Goal: Task Accomplishment & Management: Manage account settings

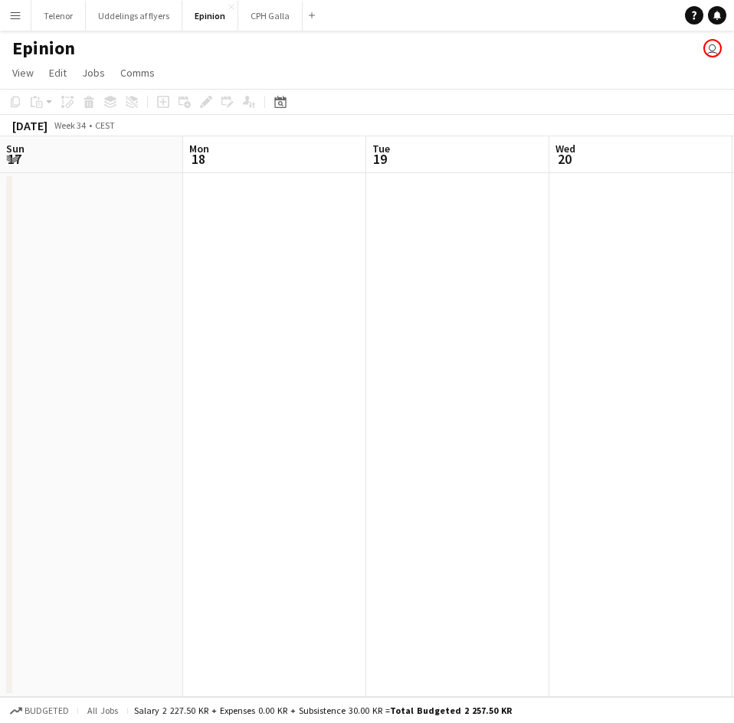
scroll to position [0, 480]
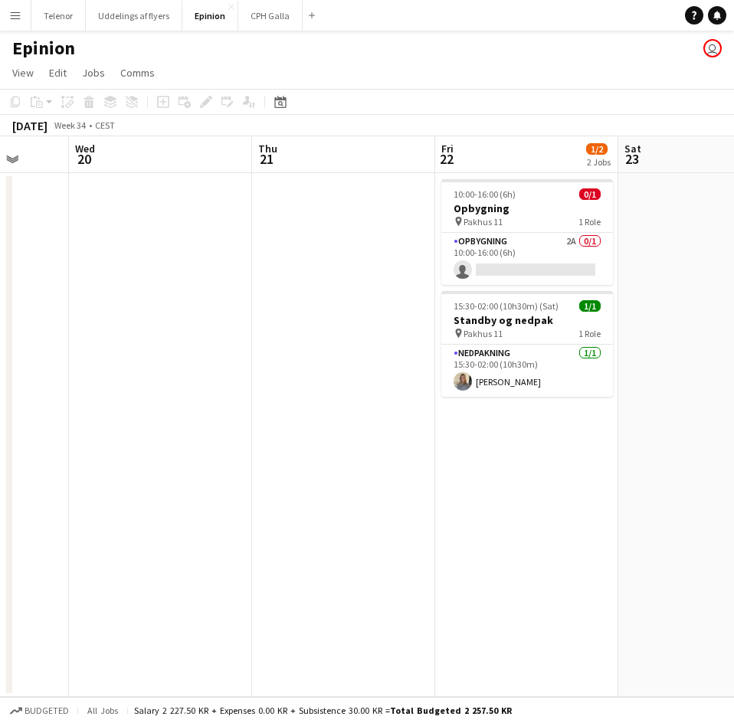
click at [584, 478] on app-date-cell "10:00-16:00 (6h) 0/1 Opbygning pin Pakhus 11 1 Role Opbygning 2A 0/1 10:00-16:0…" at bounding box center [526, 435] width 183 height 524
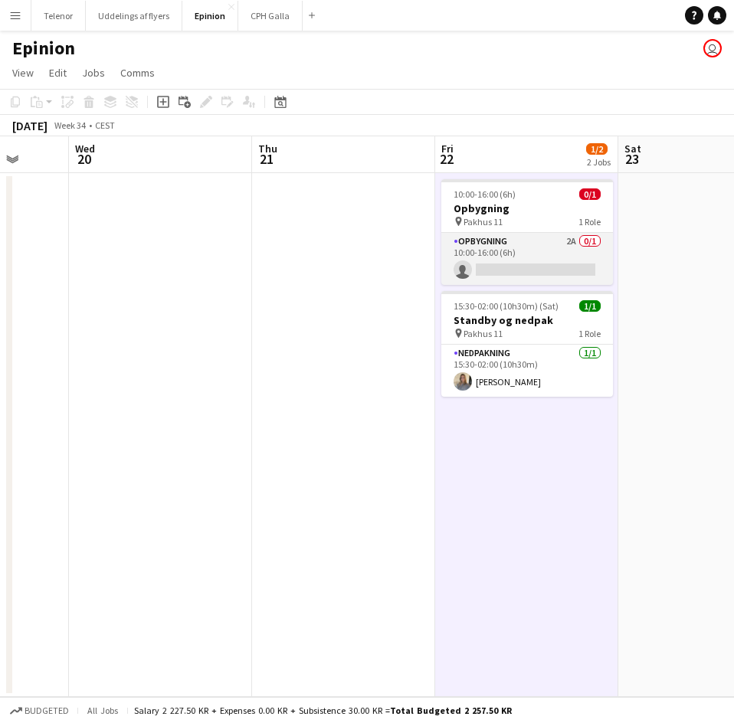
click at [555, 240] on app-card-role "Opbygning 2A 0/1 10:00-16:00 (6h) single-neutral-actions" at bounding box center [527, 259] width 172 height 52
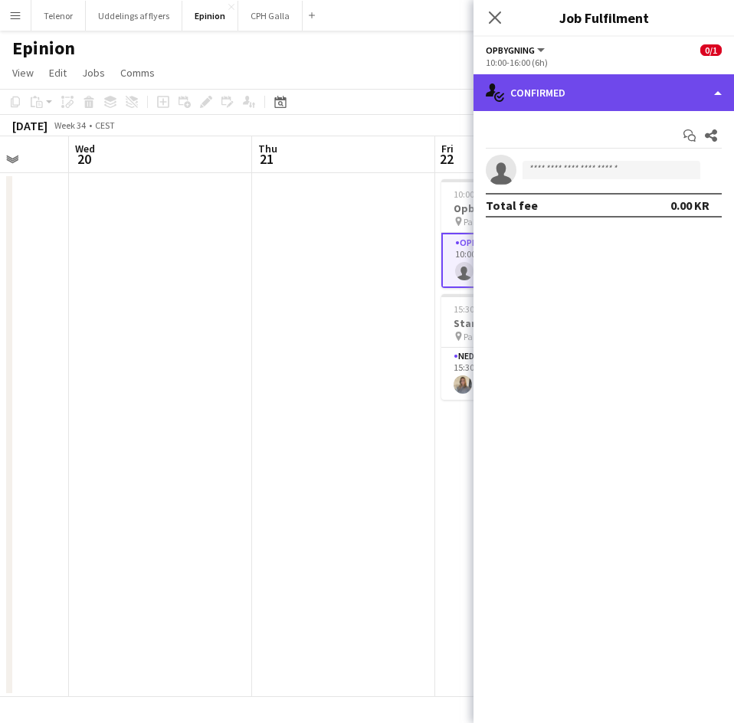
click at [624, 85] on div "single-neutral-actions-check-2 Confirmed" at bounding box center [604, 92] width 261 height 37
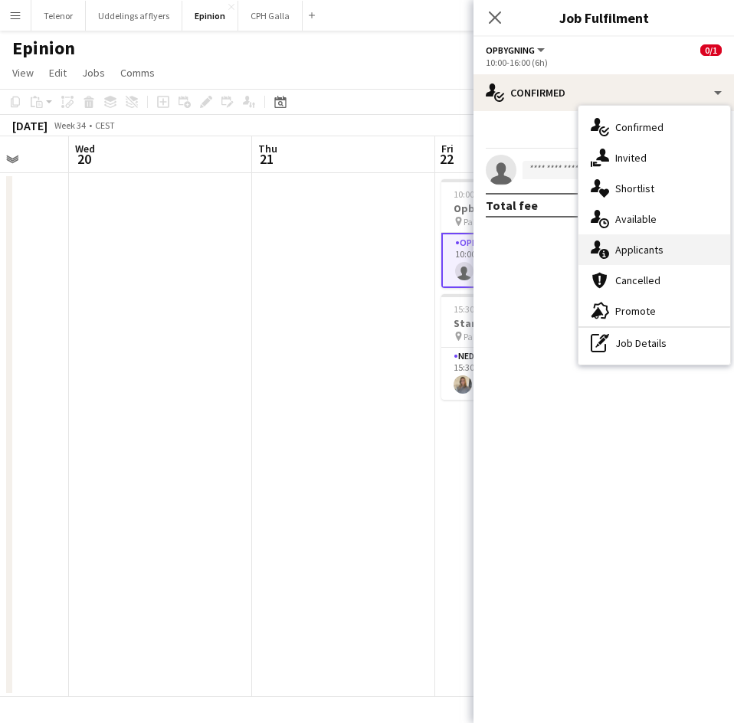
click at [616, 241] on div "single-neutral-actions-information Applicants" at bounding box center [654, 249] width 152 height 31
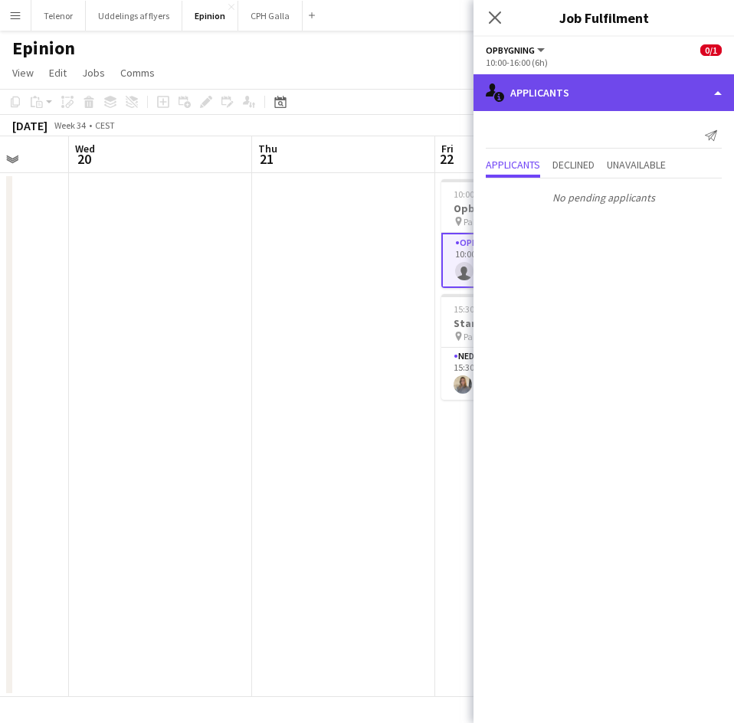
click at [527, 87] on div "single-neutral-actions-information Applicants" at bounding box center [604, 92] width 261 height 37
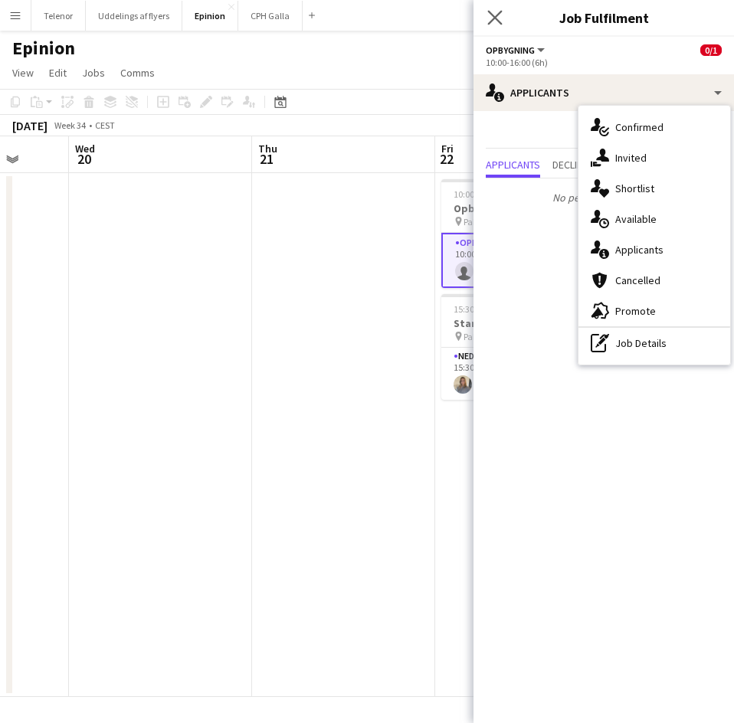
click at [503, 11] on app-icon "Close pop-in" at bounding box center [495, 18] width 22 height 22
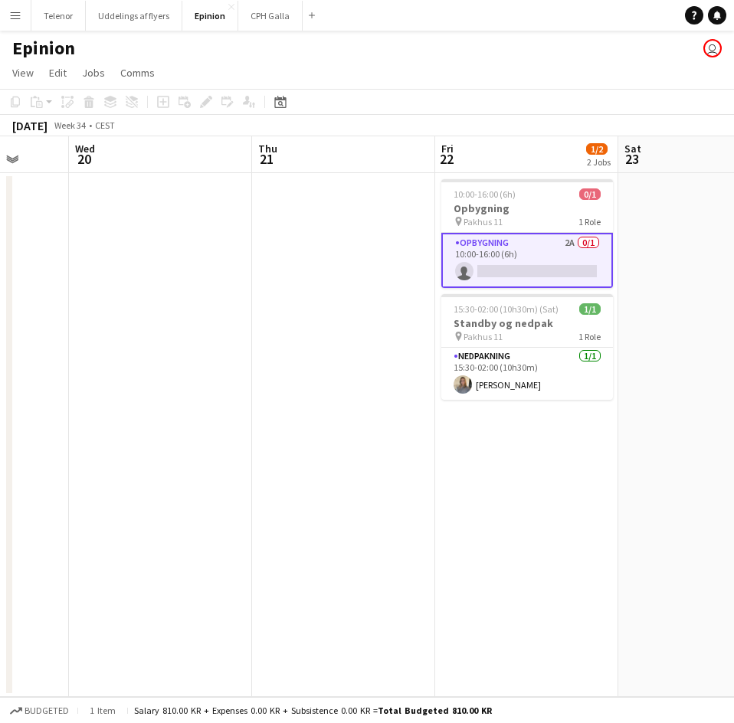
click at [324, 274] on app-date-cell at bounding box center [343, 435] width 183 height 524
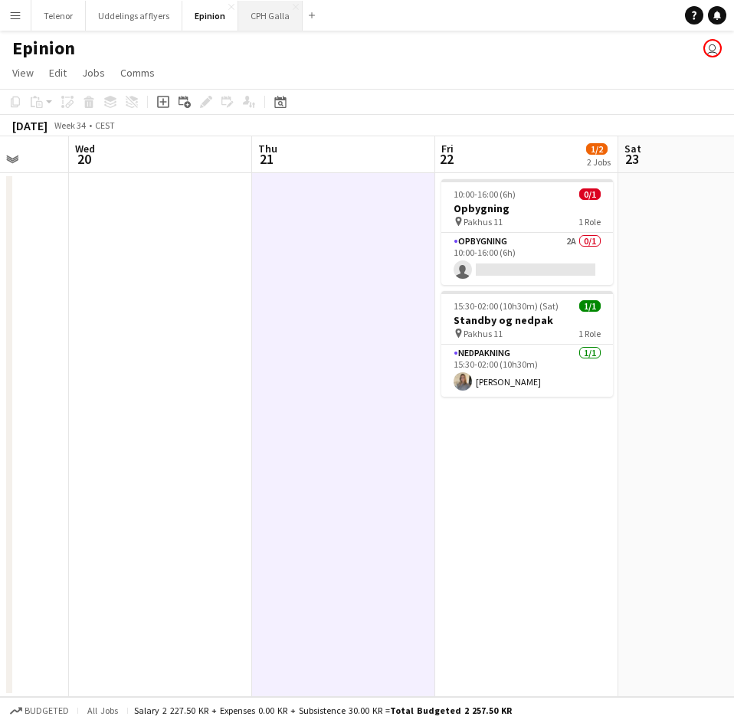
click at [260, 15] on button "CPH Galla Close" at bounding box center [270, 16] width 64 height 30
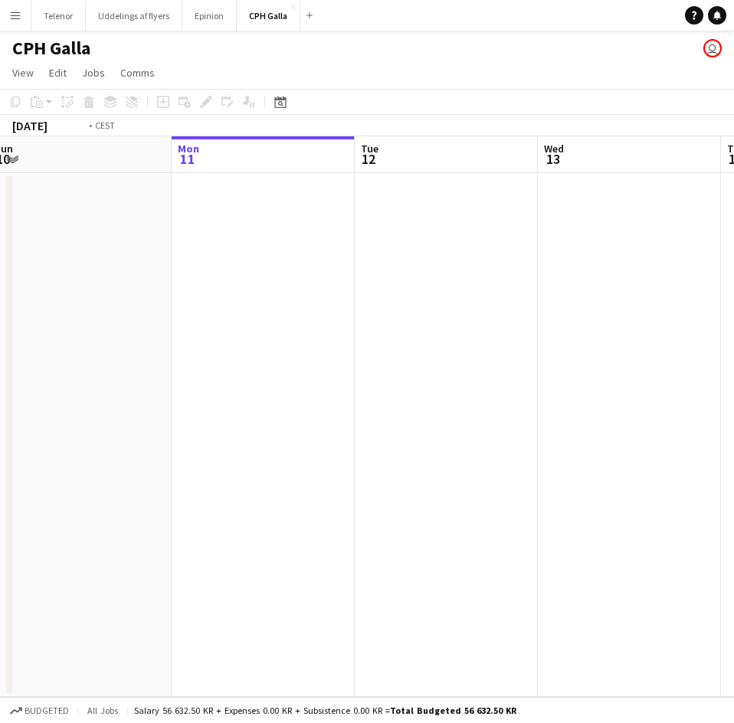
drag, startPoint x: 451, startPoint y: 486, endPoint x: -102, endPoint y: 509, distance: 552.9
click at [0, 509] on html "Menu Boards Boards Boards All jobs Status Workforce Workforce My Workforce Recr…" at bounding box center [367, 361] width 734 height 723
drag, startPoint x: 577, startPoint y: 407, endPoint x: -4, endPoint y: 421, distance: 580.9
click at [0, 421] on html "Menu Boards Boards Boards All jobs Status Workforce Workforce My Workforce Recr…" at bounding box center [367, 361] width 734 height 723
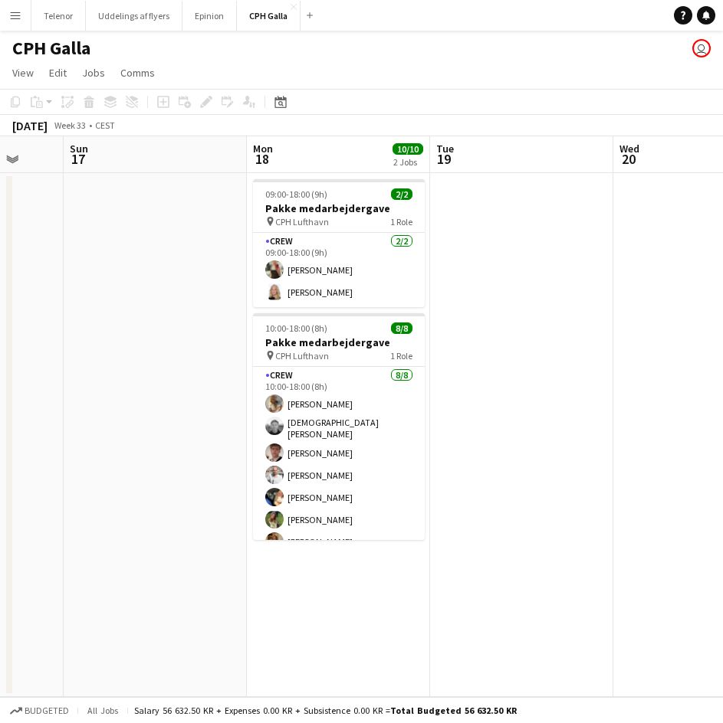
drag, startPoint x: 515, startPoint y: 366, endPoint x: 116, endPoint y: 382, distance: 399.5
click at [116, 382] on app-calendar-viewport "Thu 14 Fri 15 Sat 16 Sun 17 Mon 18 10/10 2 Jobs Tue 19 Wed 20 Thu 21 9/9 1 Job …" at bounding box center [361, 416] width 723 height 561
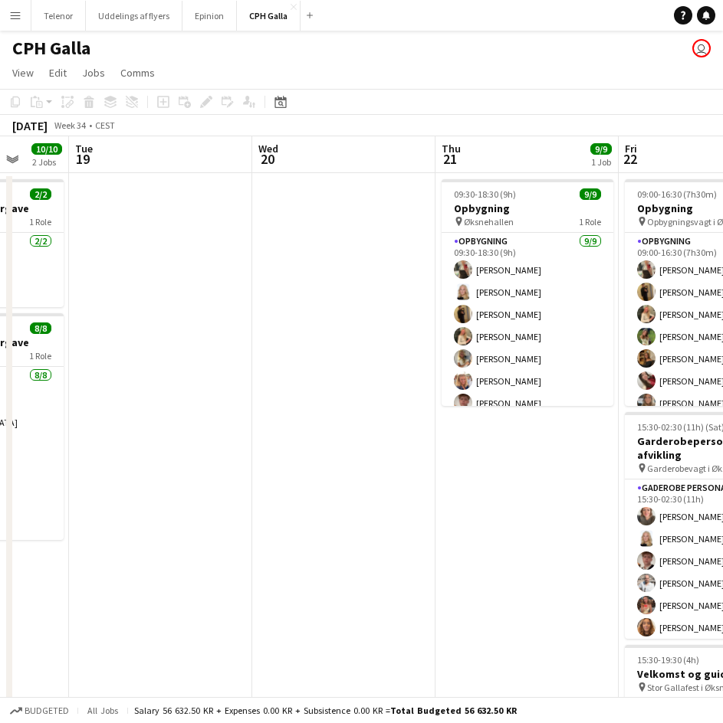
drag, startPoint x: 295, startPoint y: 374, endPoint x: 38, endPoint y: 393, distance: 257.4
click at [17, 398] on app-calendar-viewport "Sat 16 Sun 17 Mon 18 10/10 2 Jobs Tue 19 Wed 20 Thu 21 9/9 1 Job Fri 22 22/30 3…" at bounding box center [361, 519] width 723 height 766
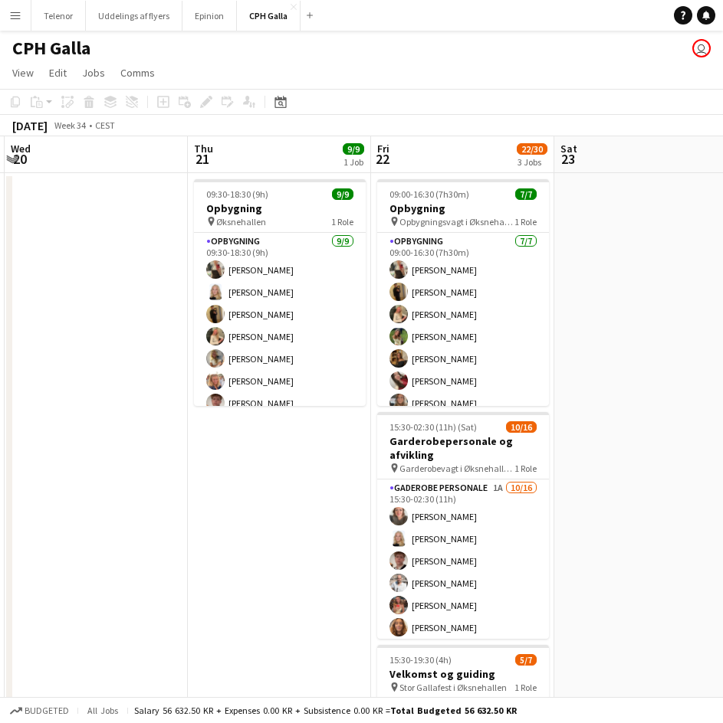
scroll to position [0, 558]
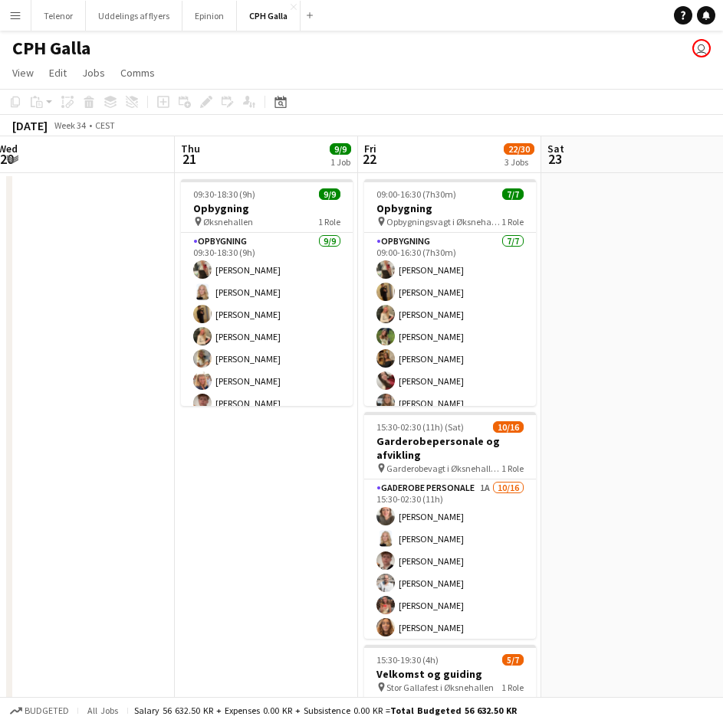
drag, startPoint x: 313, startPoint y: 364, endPoint x: 299, endPoint y: 365, distance: 13.8
click at [299, 365] on app-calendar-viewport "Sun 17 Mon 18 10/10 2 Jobs Tue 19 Wed 20 Thu 21 9/9 1 Job Fri 22 22/30 3 Jobs S…" at bounding box center [361, 519] width 723 height 766
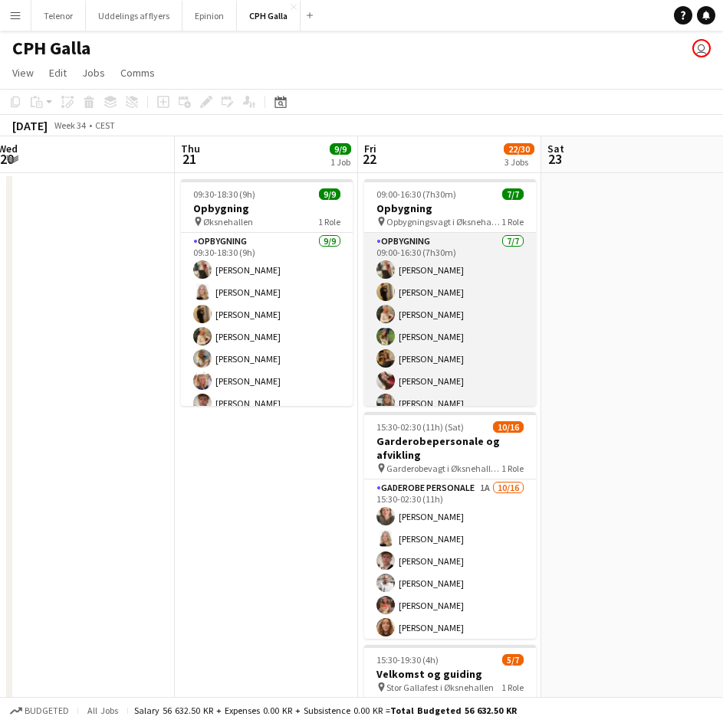
scroll to position [12, 0]
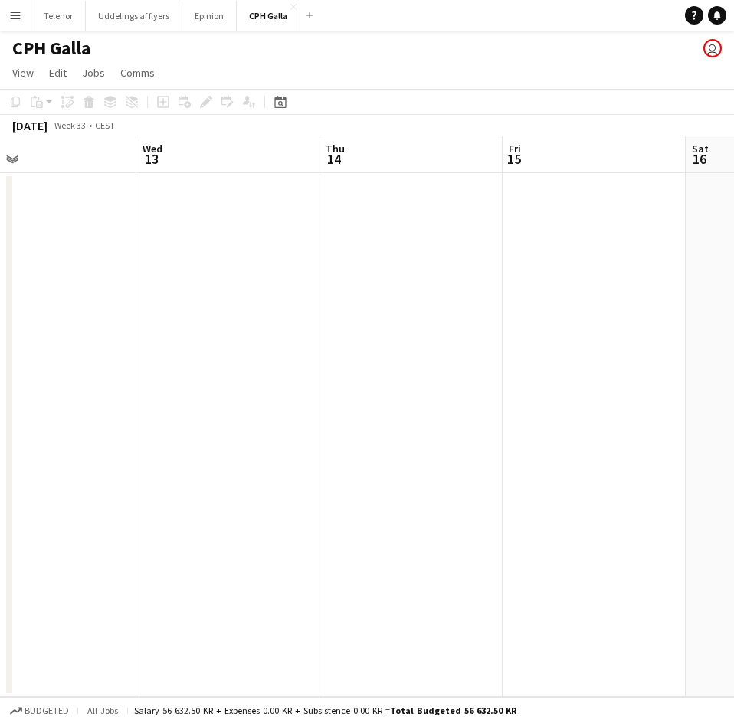
drag, startPoint x: 454, startPoint y: 254, endPoint x: -90, endPoint y: 274, distance: 544.4
click at [0, 274] on html "Menu Boards Boards Boards All jobs Status Workforce Workforce My Workforce Recr…" at bounding box center [367, 361] width 734 height 723
drag, startPoint x: 454, startPoint y: 237, endPoint x: 323, endPoint y: 228, distance: 132.1
click at [144, 261] on app-calendar-viewport "Sun 10 Mon 11 Tue 12 Wed 13 Thu 14 Fri 15 Sat 16 Sun 17 Mon 18 10/10 2 Jobs Tue…" at bounding box center [367, 416] width 734 height 561
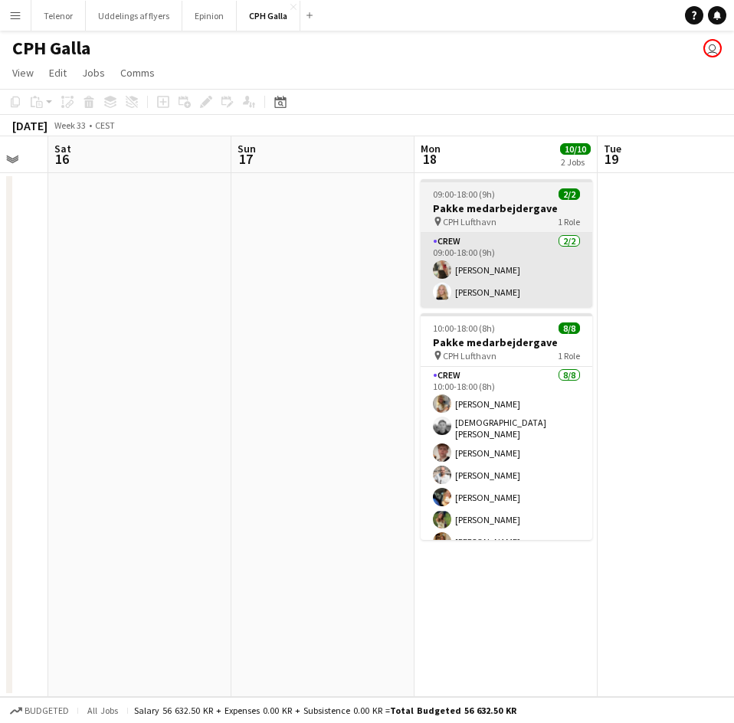
drag, startPoint x: 368, startPoint y: 229, endPoint x: 154, endPoint y: 243, distance: 214.2
click at [41, 258] on app-calendar-viewport "Tue 12 Wed 13 Thu 14 Fri 15 Sat 16 Sun 17 Mon 18 10/10 2 Jobs Tue 19 Wed 20 Thu…" at bounding box center [367, 416] width 734 height 561
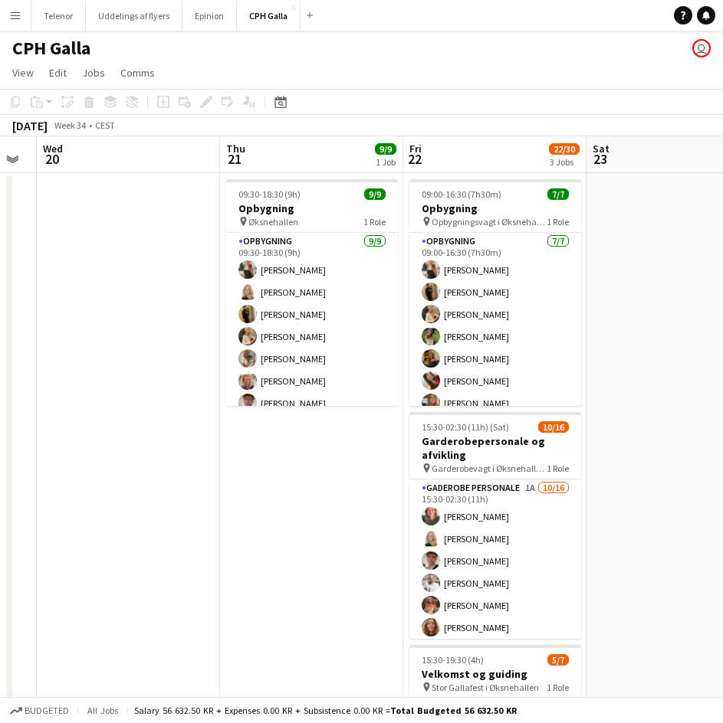
drag, startPoint x: 411, startPoint y: 254, endPoint x: 16, endPoint y: 259, distance: 395.4
click at [16, 259] on app-calendar-viewport "Sat 16 Sun 17 Mon 18 10/10 2 Jobs Tue 19 Wed 20 Thu 21 9/9 1 Job Fri 22 22/30 3…" at bounding box center [361, 519] width 723 height 766
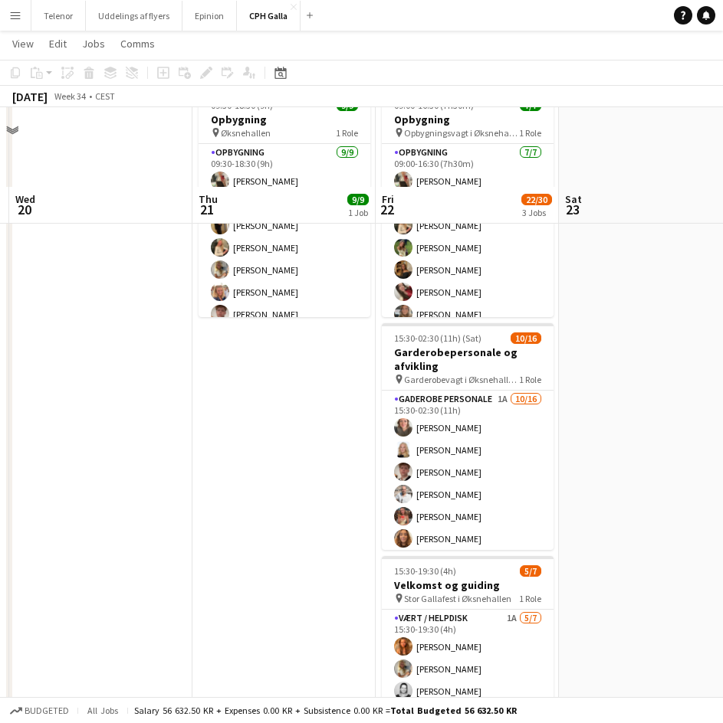
scroll to position [204, 0]
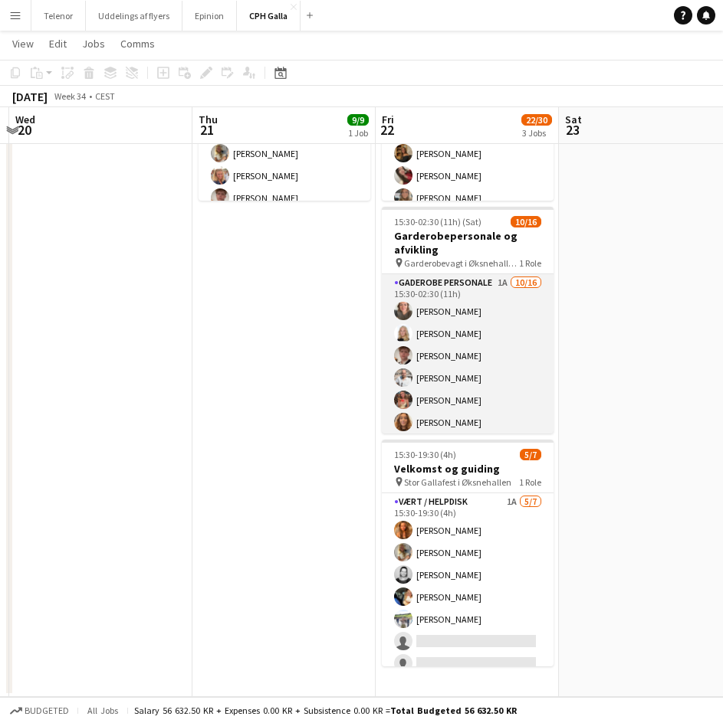
click at [475, 395] on app-card-role "Gaderobe personale 1A 10/16 15:30-02:30 (11h) Lea Barding Nikoline Graae Carl T…" at bounding box center [468, 466] width 172 height 385
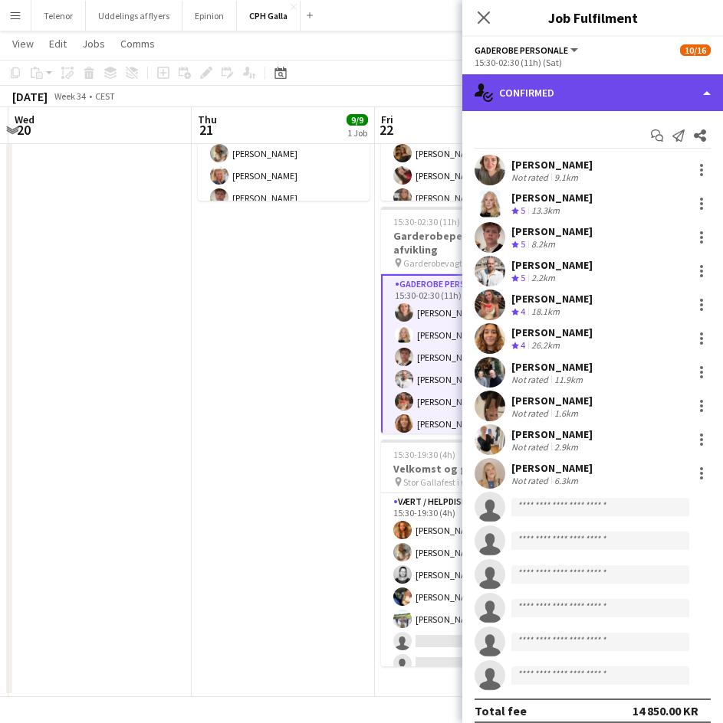
click at [570, 109] on div "single-neutral-actions-check-2 Confirmed" at bounding box center [592, 92] width 261 height 37
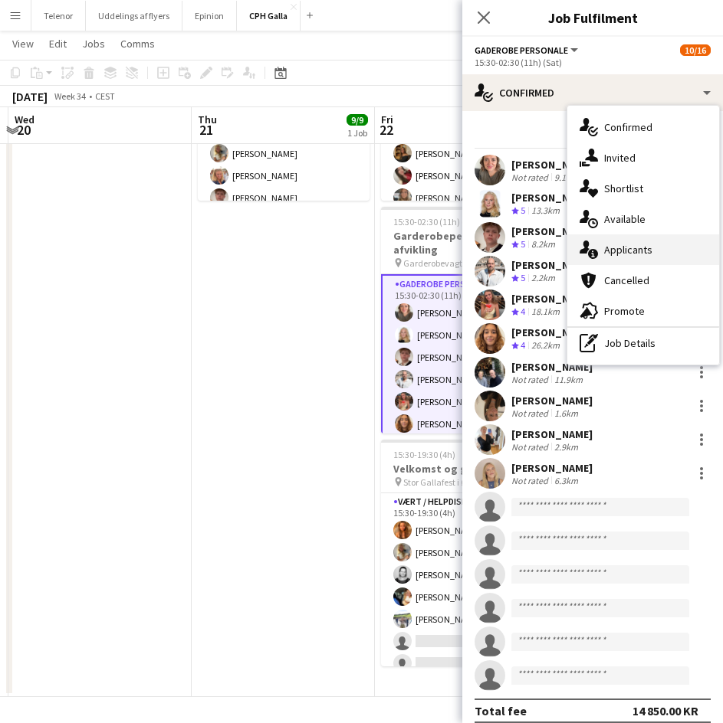
click at [632, 248] on div "single-neutral-actions-information Applicants" at bounding box center [643, 249] width 152 height 31
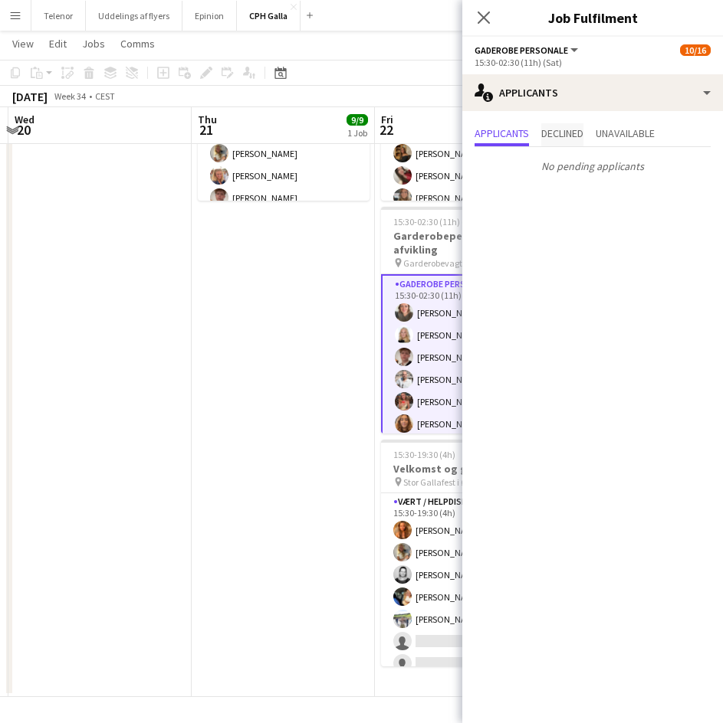
click at [563, 133] on span "Declined" at bounding box center [562, 133] width 42 height 11
click at [615, 137] on span "Unavailable" at bounding box center [624, 133] width 59 height 11
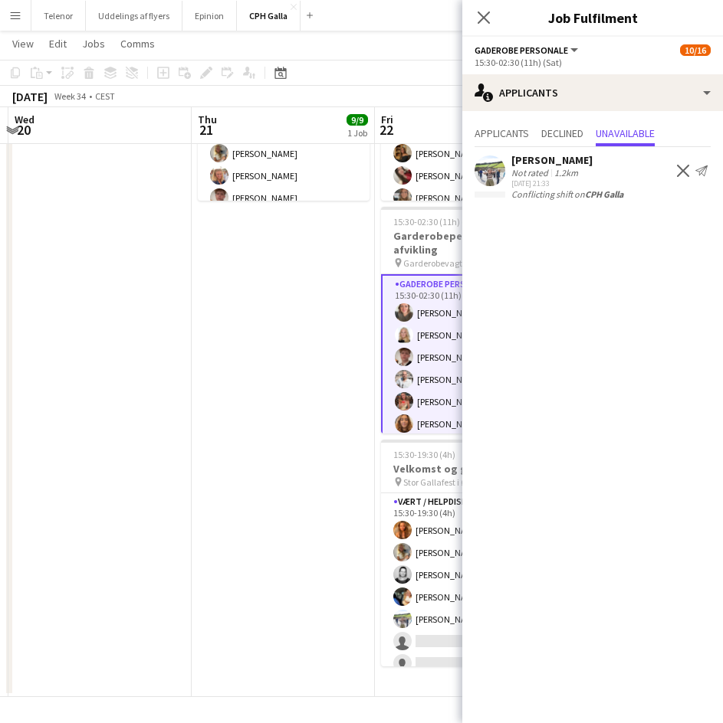
click at [338, 334] on app-date-cell "09:30-18:30 (9h) 9/9 Opbygning pin Øksnehallen 1 Role Opbygning 9/9 09:30-18:30…" at bounding box center [283, 332] width 183 height 729
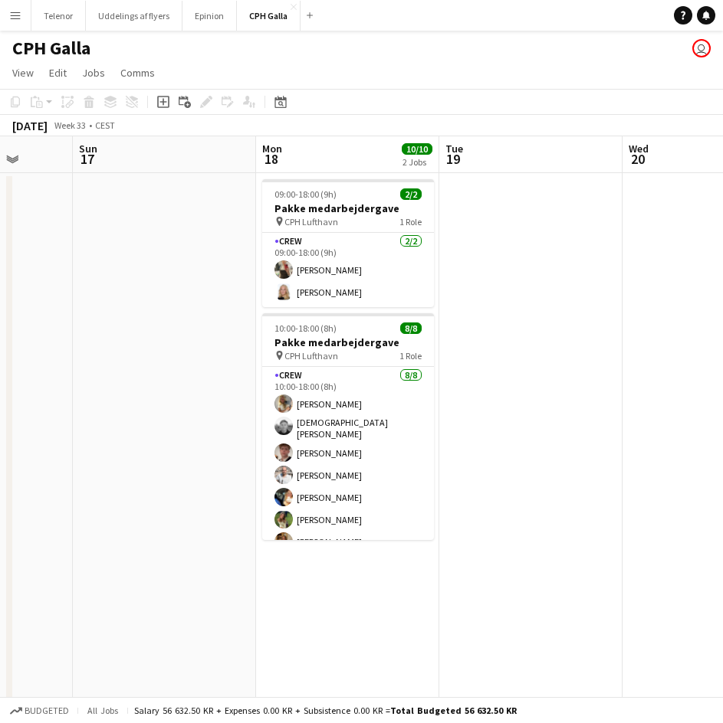
scroll to position [0, 475]
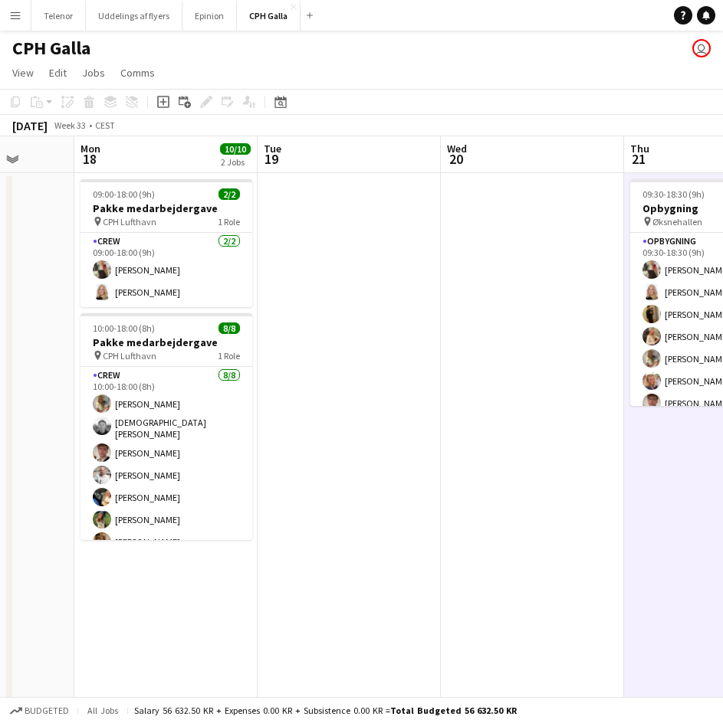
drag, startPoint x: 270, startPoint y: 377, endPoint x: 952, endPoint y: 295, distance: 686.8
click at [723, 295] on html "Menu Boards Boards Boards All jobs Status Workforce Workforce My Workforce Recr…" at bounding box center [361, 464] width 723 height 929
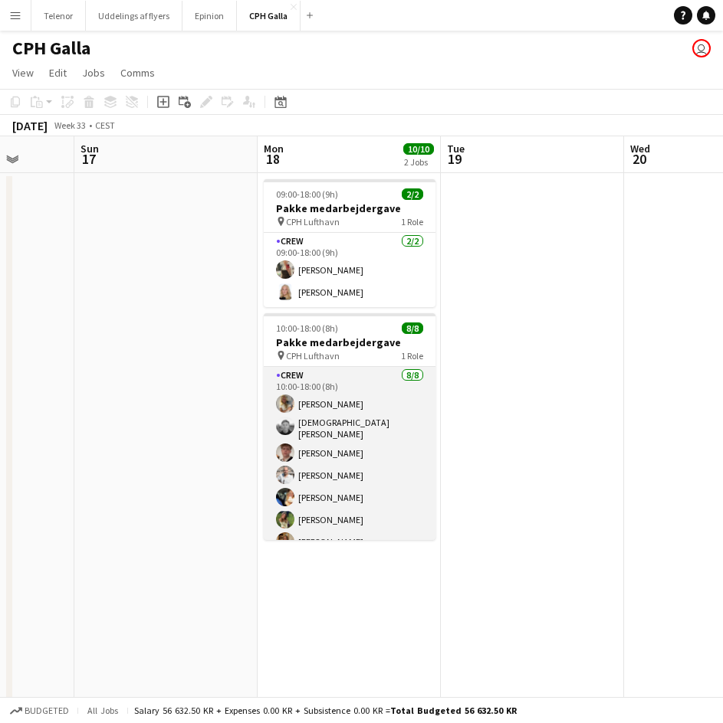
click at [354, 467] on app-card-role "Crew 8/8 10:00-18:00 (8h) Havana Pryce Christian Stig Carl Thorvald Sander Mads…" at bounding box center [350, 473] width 172 height 212
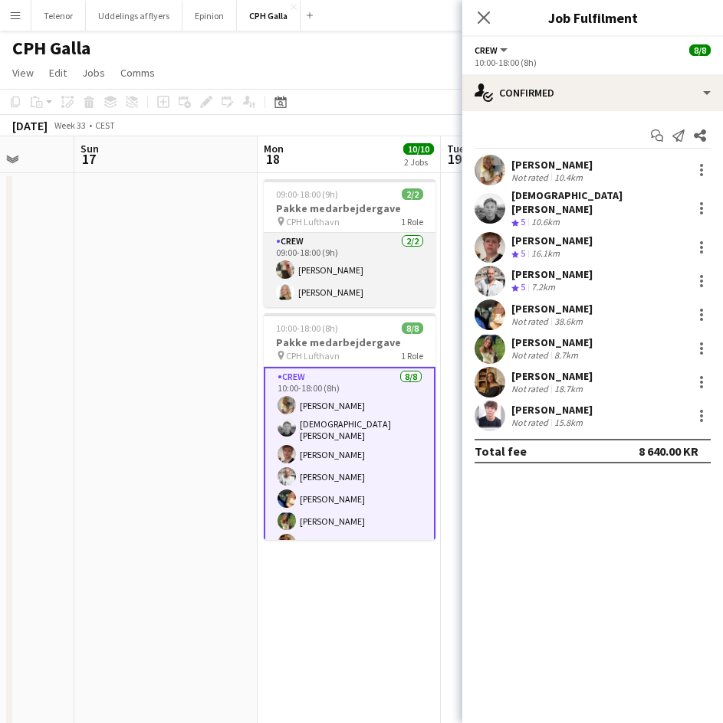
click at [365, 273] on app-card-role "Crew 2/2 09:00-18:00 (9h) Anna Maievska Nikoline Graae" at bounding box center [350, 270] width 172 height 74
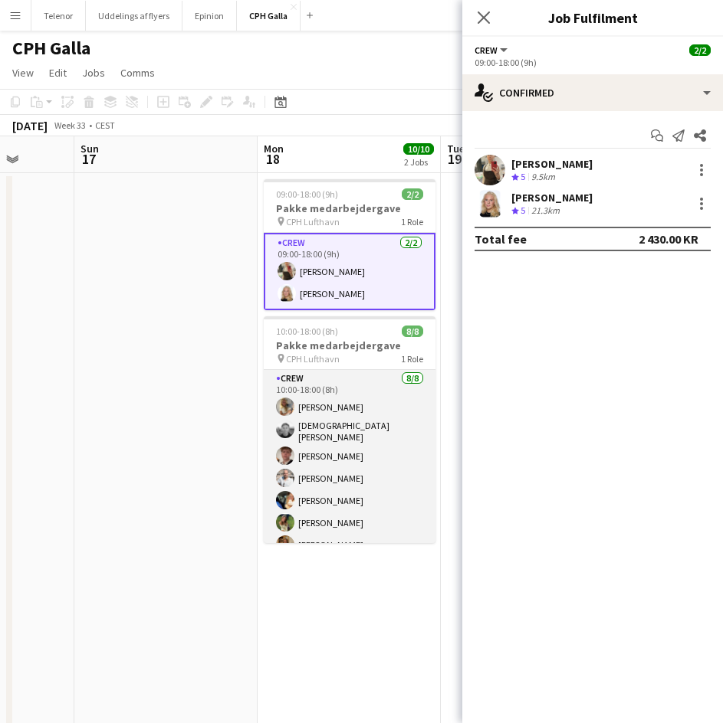
click at [353, 412] on app-card-role "Crew 8/8 10:00-18:00 (8h) Havana Pryce Christian Stig Carl Thorvald Sander Mads…" at bounding box center [350, 476] width 172 height 212
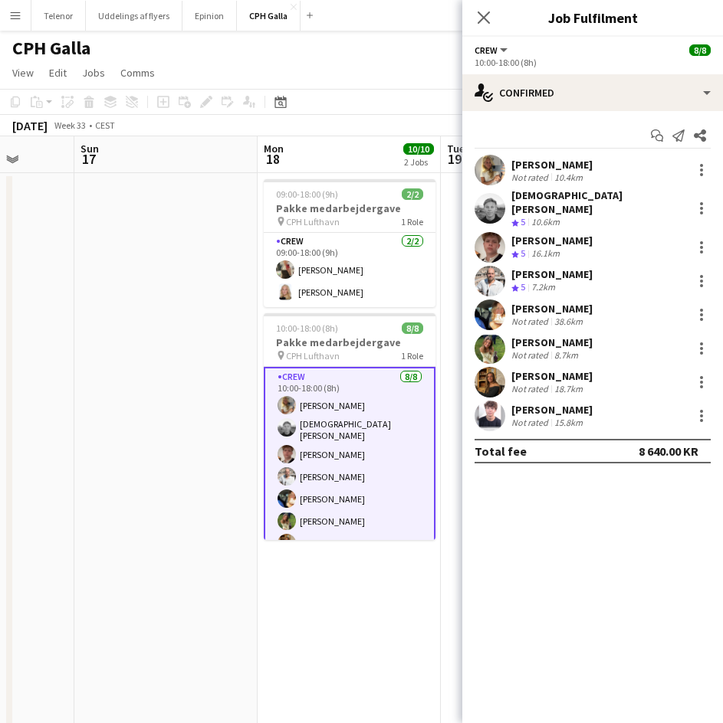
click at [513, 161] on div "[PERSON_NAME]" at bounding box center [551, 165] width 81 height 14
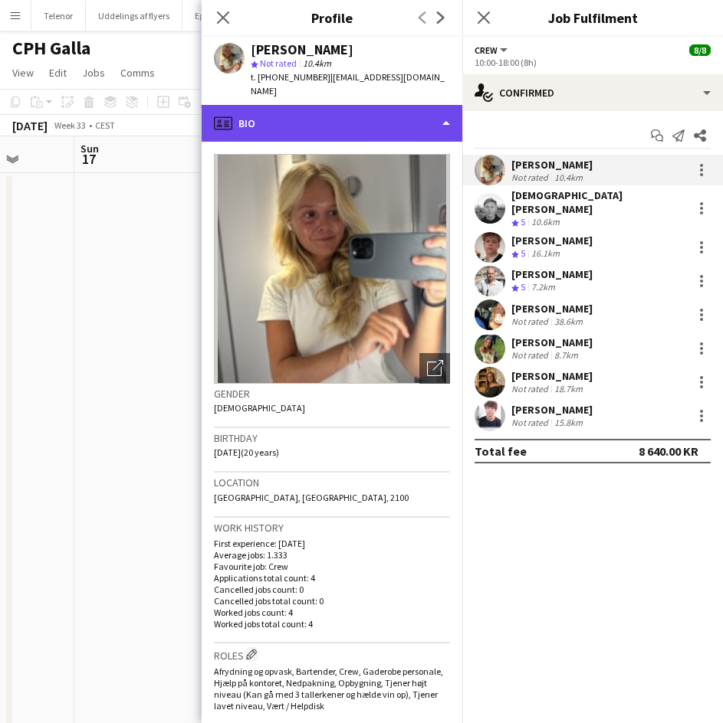
click at [395, 105] on div "profile Bio" at bounding box center [332, 123] width 261 height 37
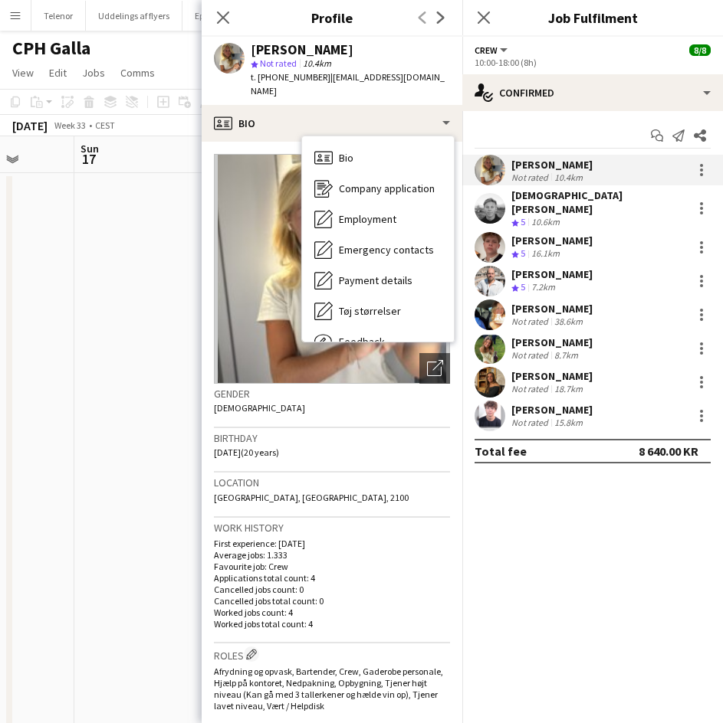
click at [379, 521] on h3 "Work history" at bounding box center [332, 528] width 236 height 14
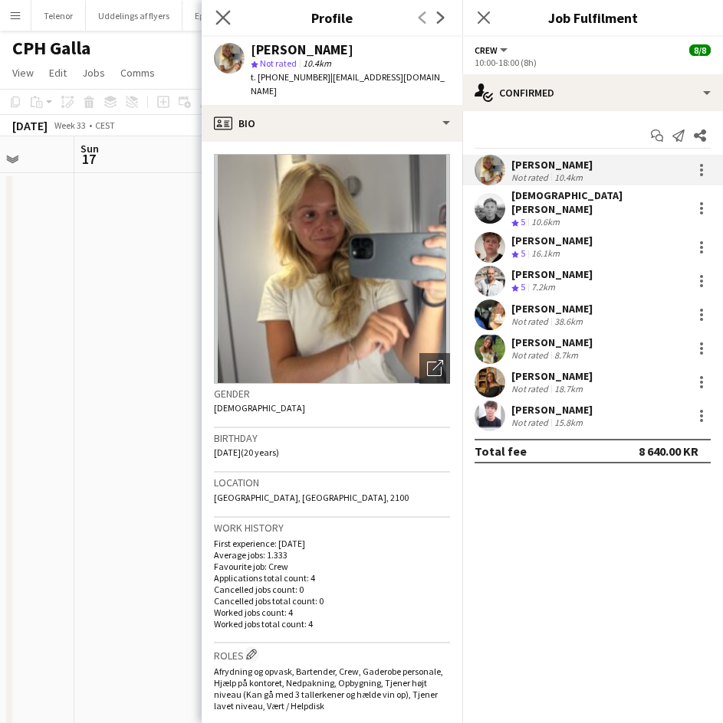
click at [217, 25] on app-icon "Close pop-in" at bounding box center [223, 18] width 22 height 22
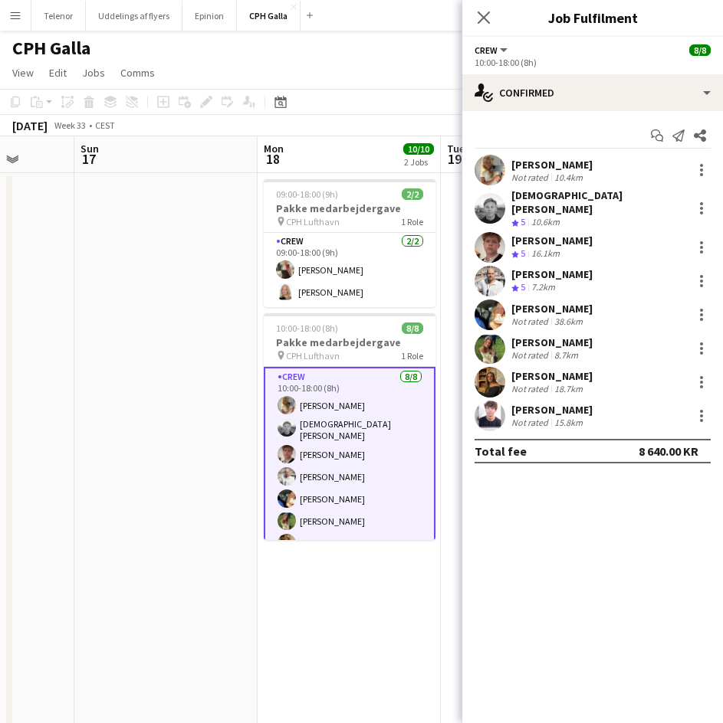
click at [481, 28] on div "Close pop-in" at bounding box center [483, 17] width 43 height 35
click at [480, 11] on icon "Close pop-in" at bounding box center [483, 17] width 15 height 15
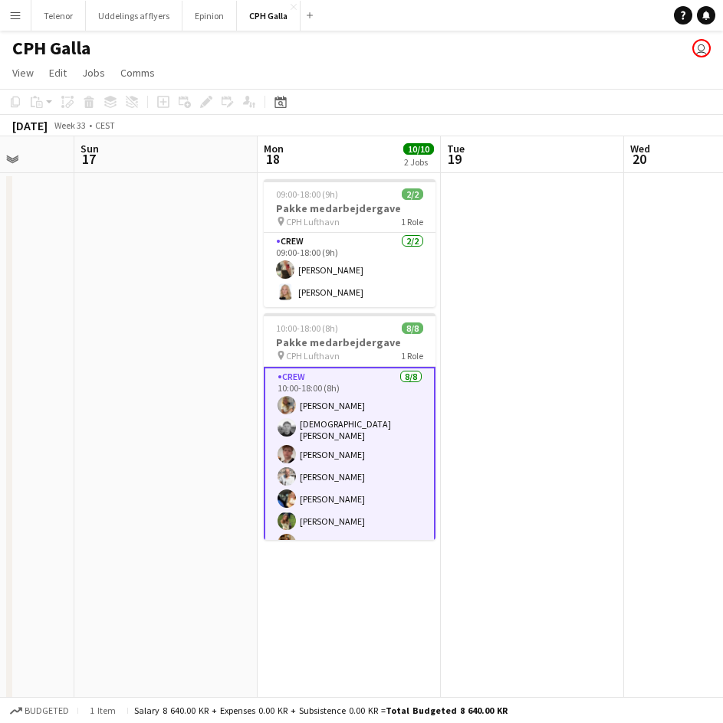
click at [508, 460] on app-date-cell at bounding box center [532, 537] width 183 height 729
